Goal: Information Seeking & Learning: Find specific fact

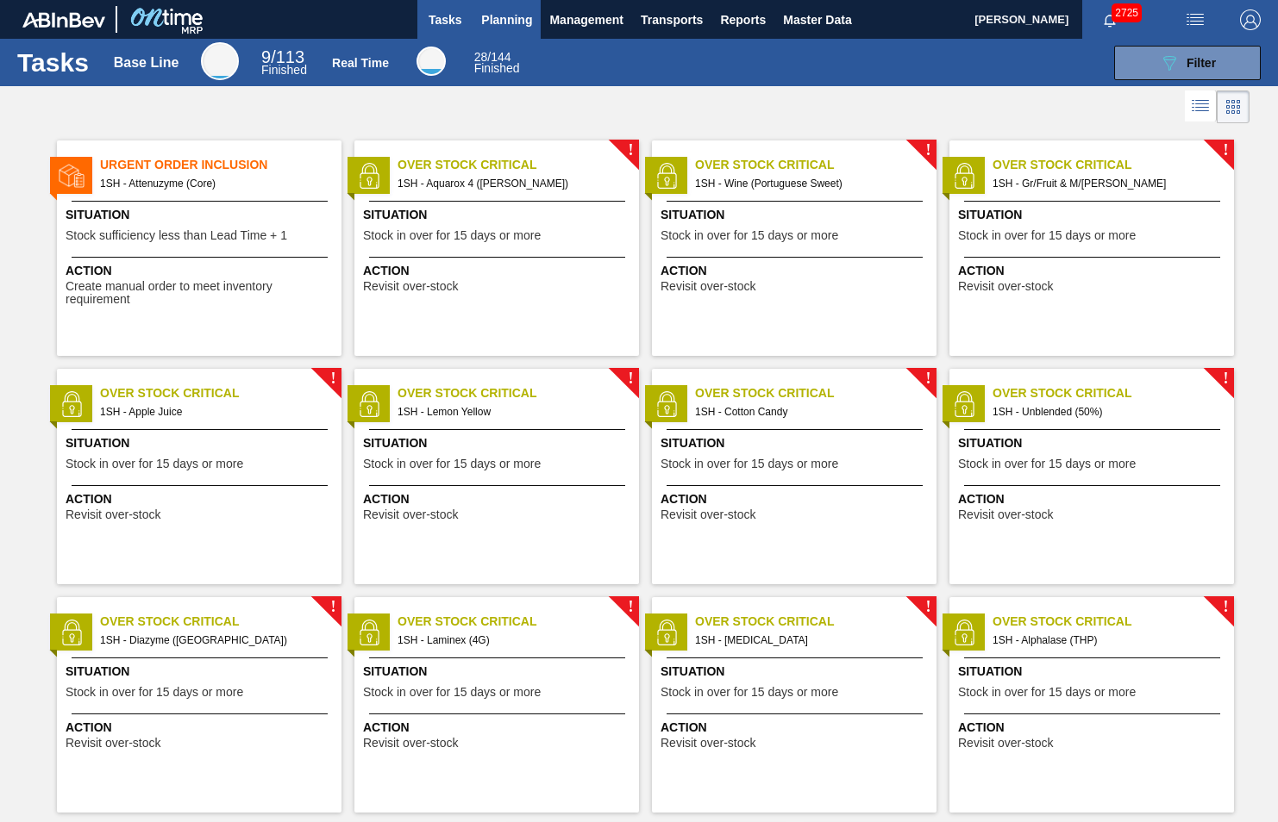
click at [516, 19] on span "Planning" at bounding box center [506, 19] width 51 height 21
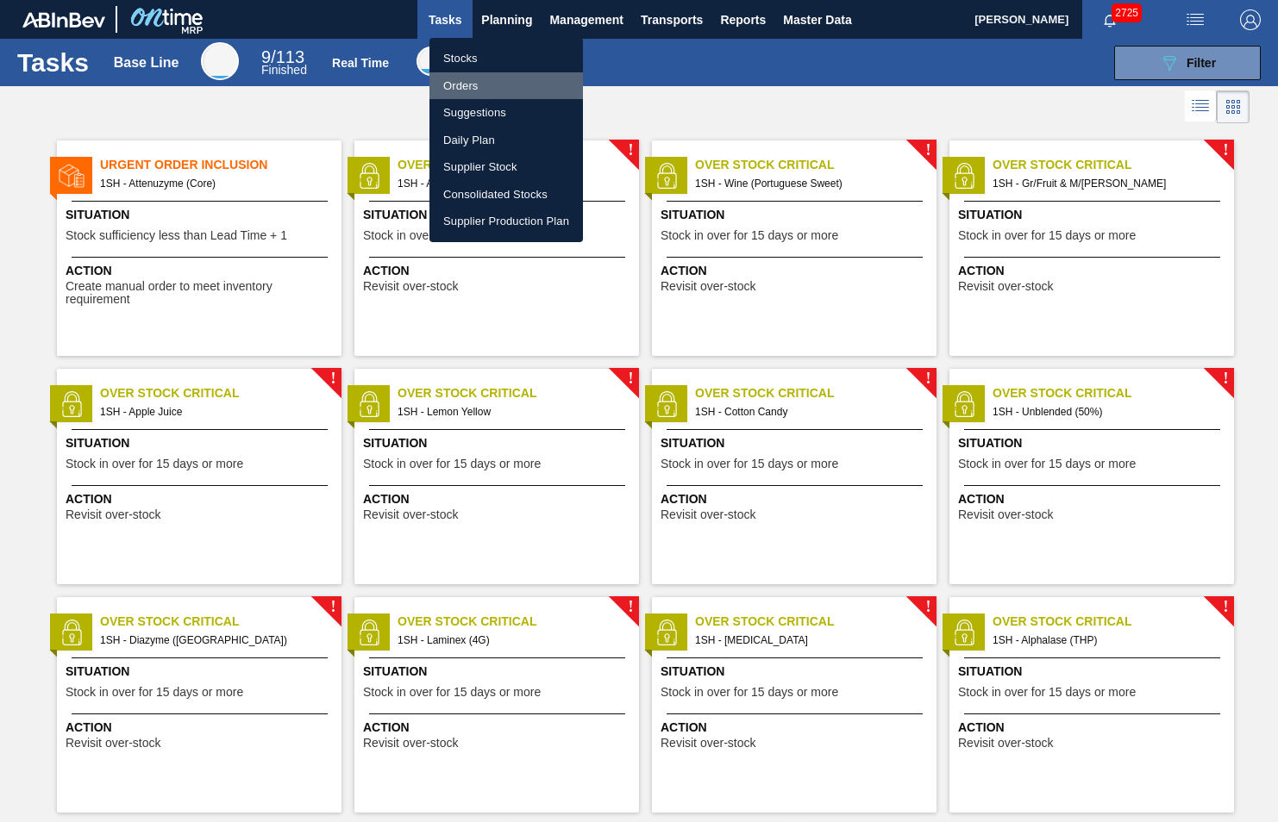
click at [468, 85] on li "Orders" at bounding box center [505, 86] width 153 height 28
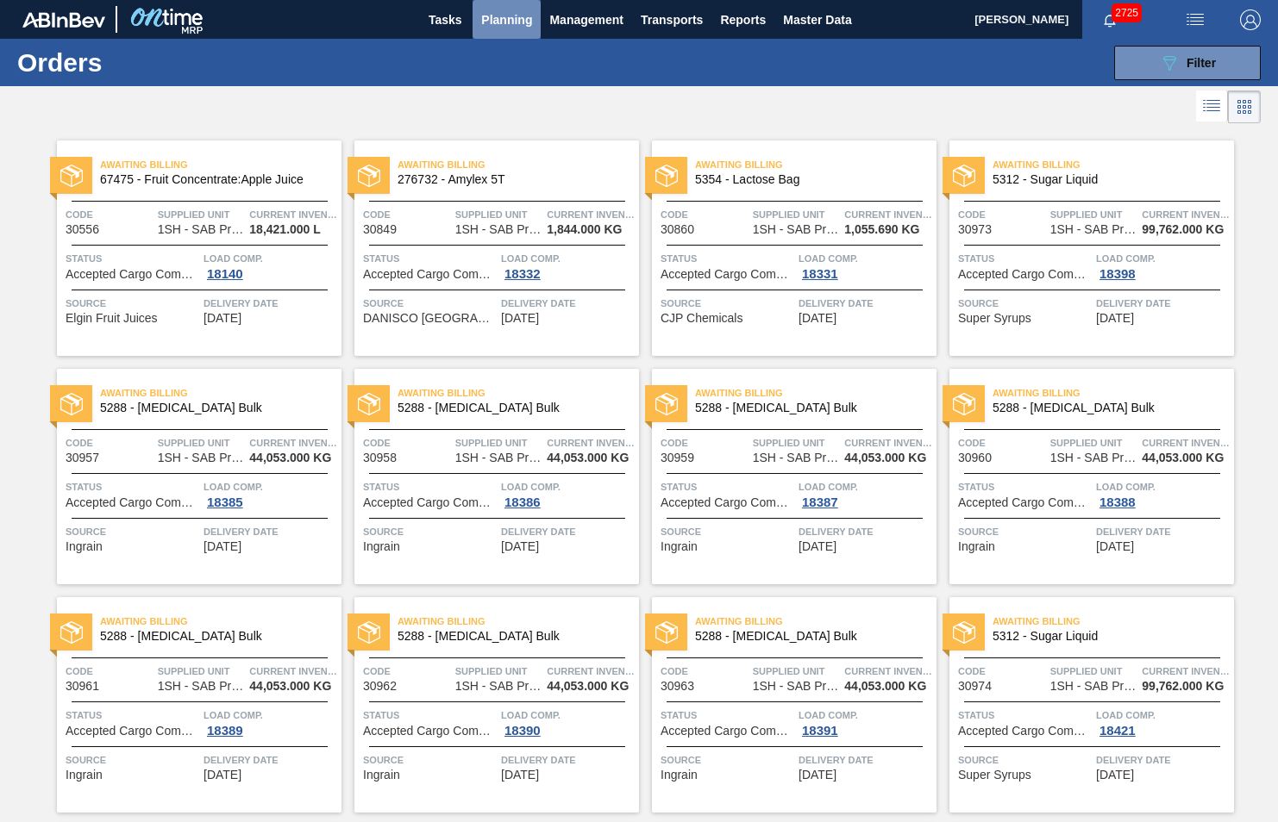
click at [515, 14] on span "Planning" at bounding box center [506, 19] width 51 height 21
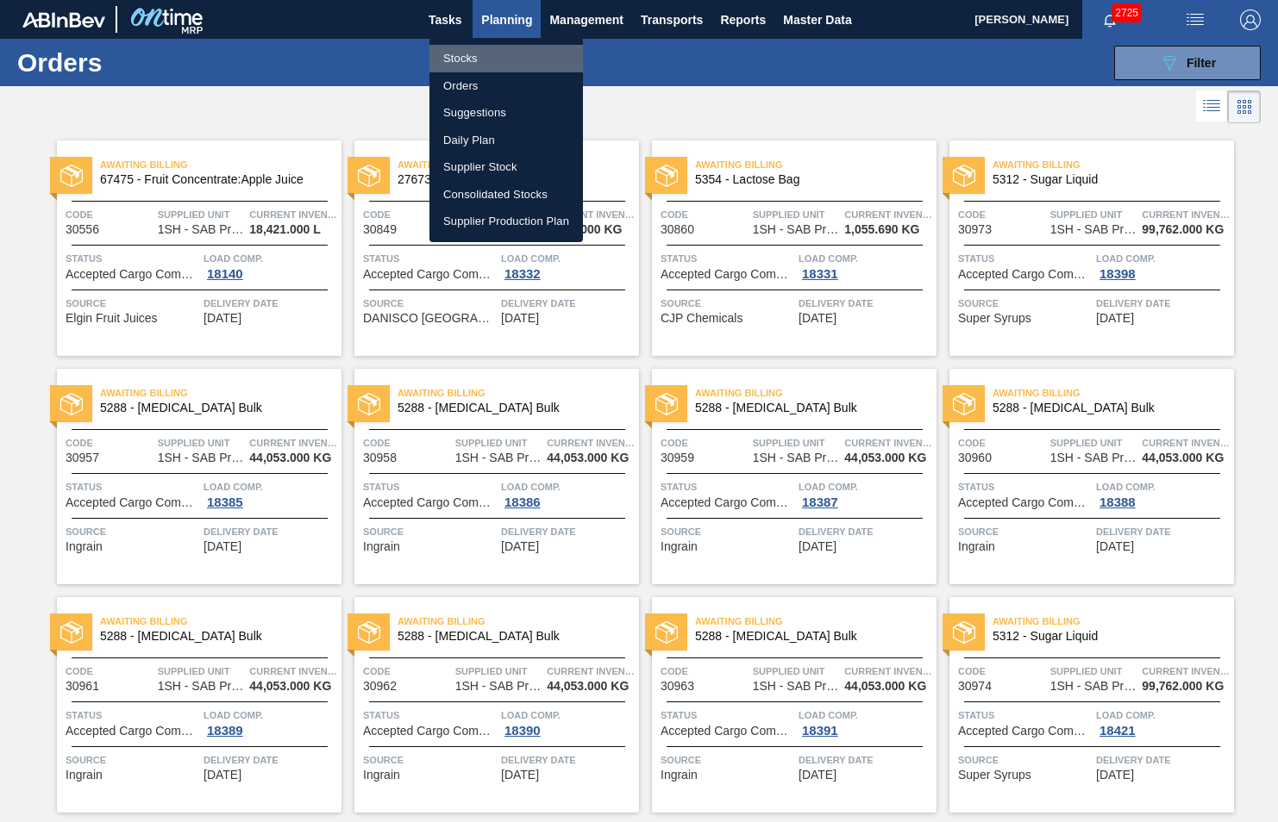
click at [462, 55] on li "Stocks" at bounding box center [505, 59] width 153 height 28
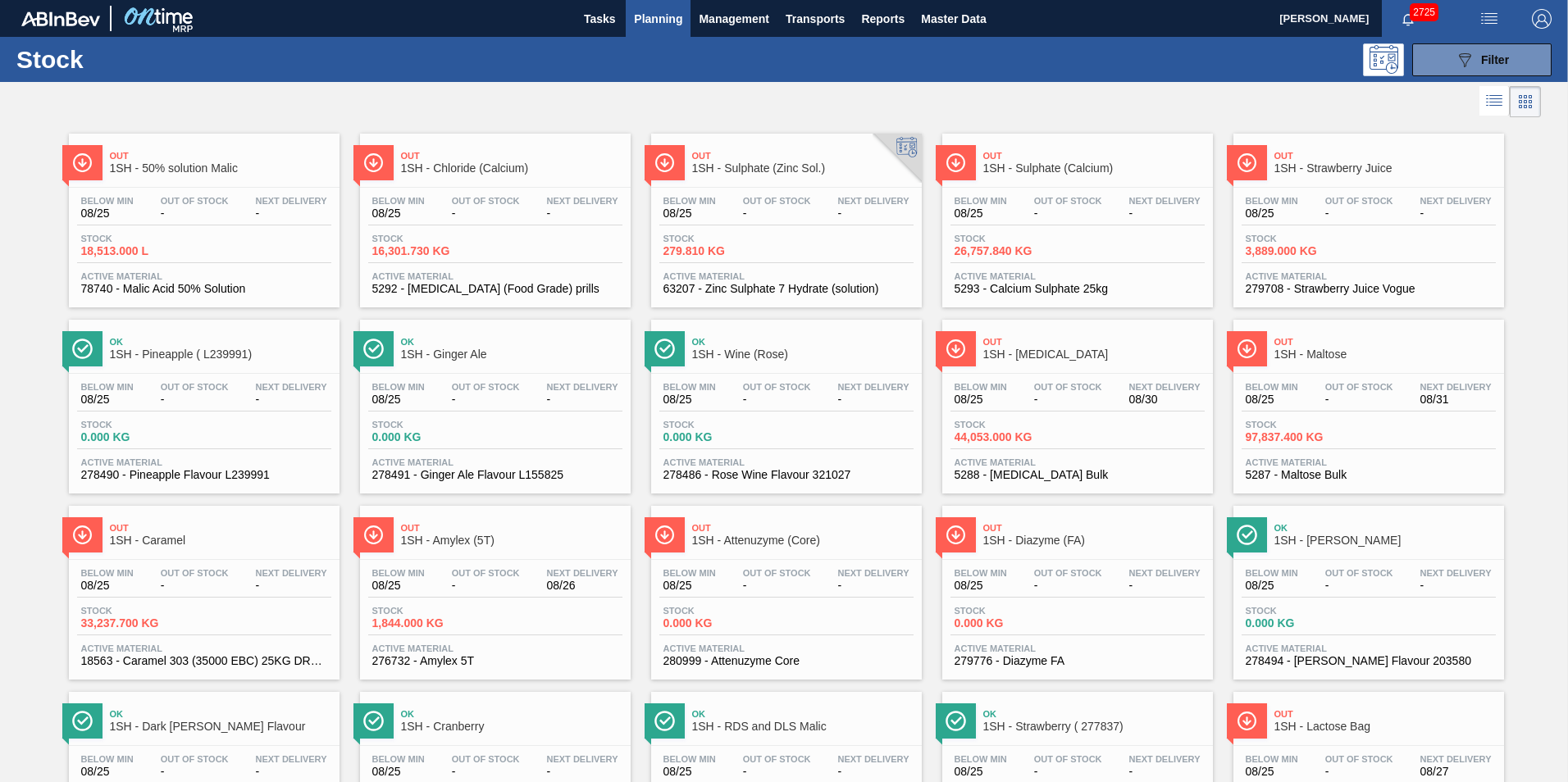
click at [1032, 349] on span "1SH - [MEDICAL_DATA]" at bounding box center [1094, 354] width 222 height 12
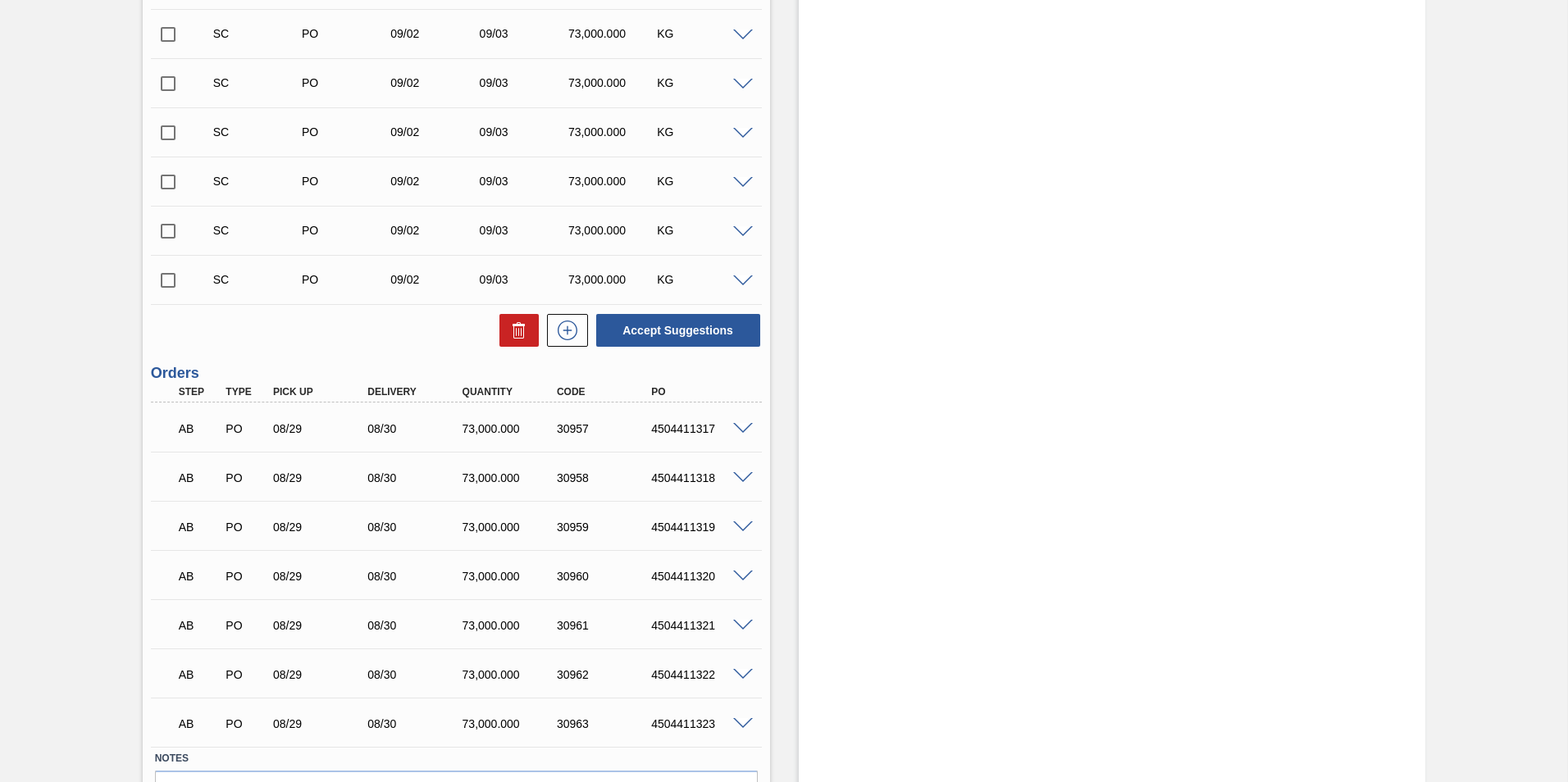
scroll to position [1007, 0]
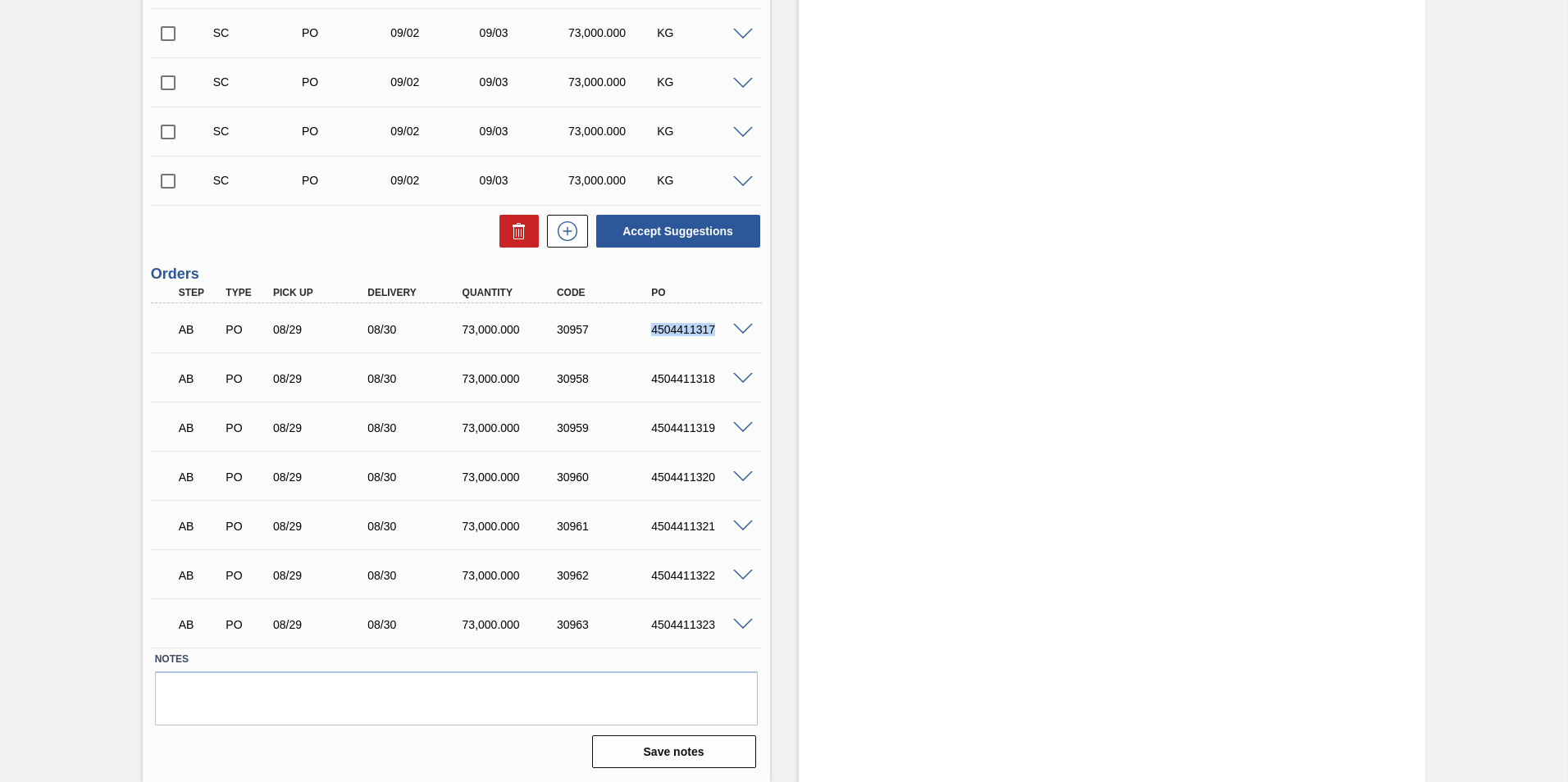
drag, startPoint x: 648, startPoint y: 329, endPoint x: 729, endPoint y: 338, distance: 81.5
click at [729, 338] on div "AB PO 08/29 08/30 73,000.000 30957 4504411317" at bounding box center [452, 328] width 568 height 32
copy div "4504411317"
